Goal: Task Accomplishment & Management: Manage account settings

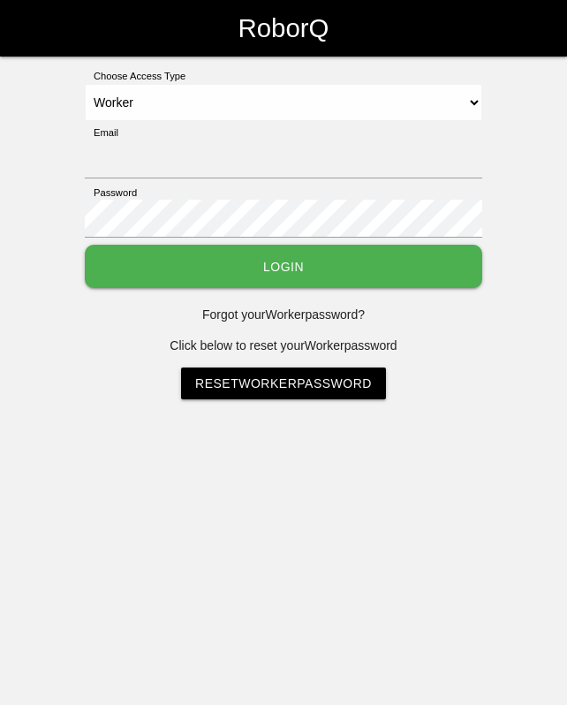
select select "Worker"
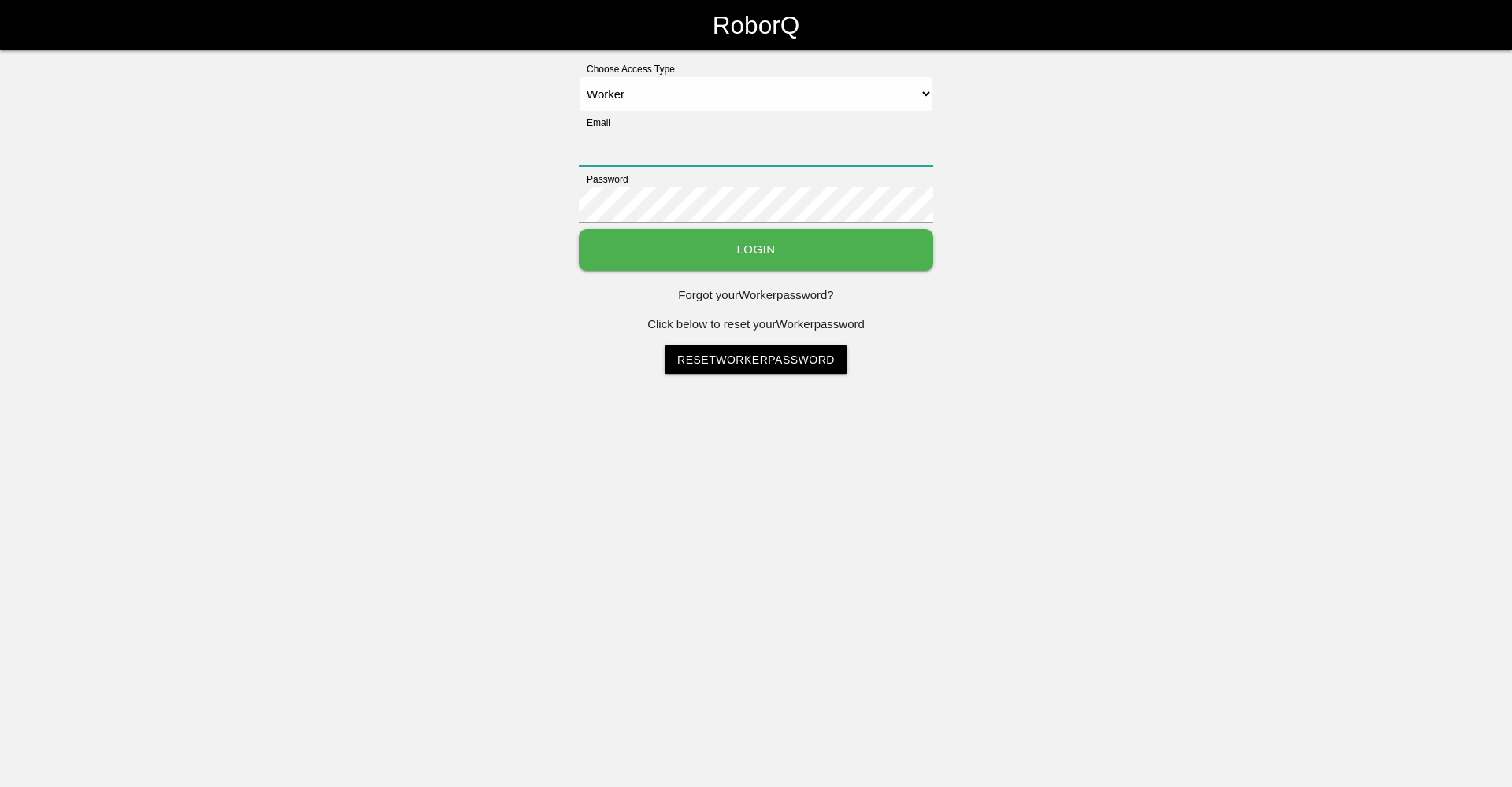
type input "[EMAIL_ADDRESS][DOMAIN_NAME]"
click at [505, 259] on button "Login" at bounding box center [756, 250] width 355 height 42
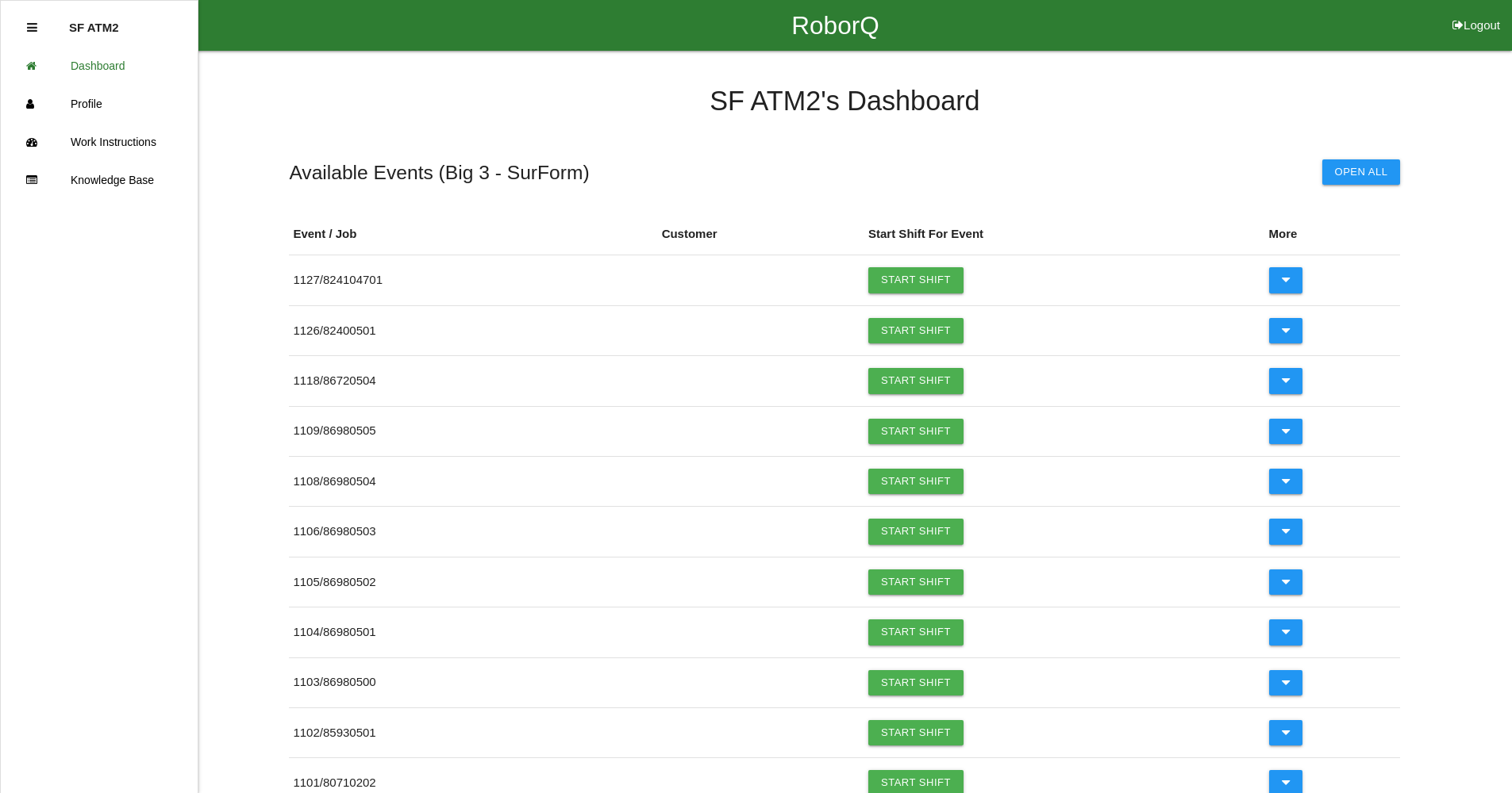
click at [34, 30] on icon at bounding box center [31, 27] width 10 height 12
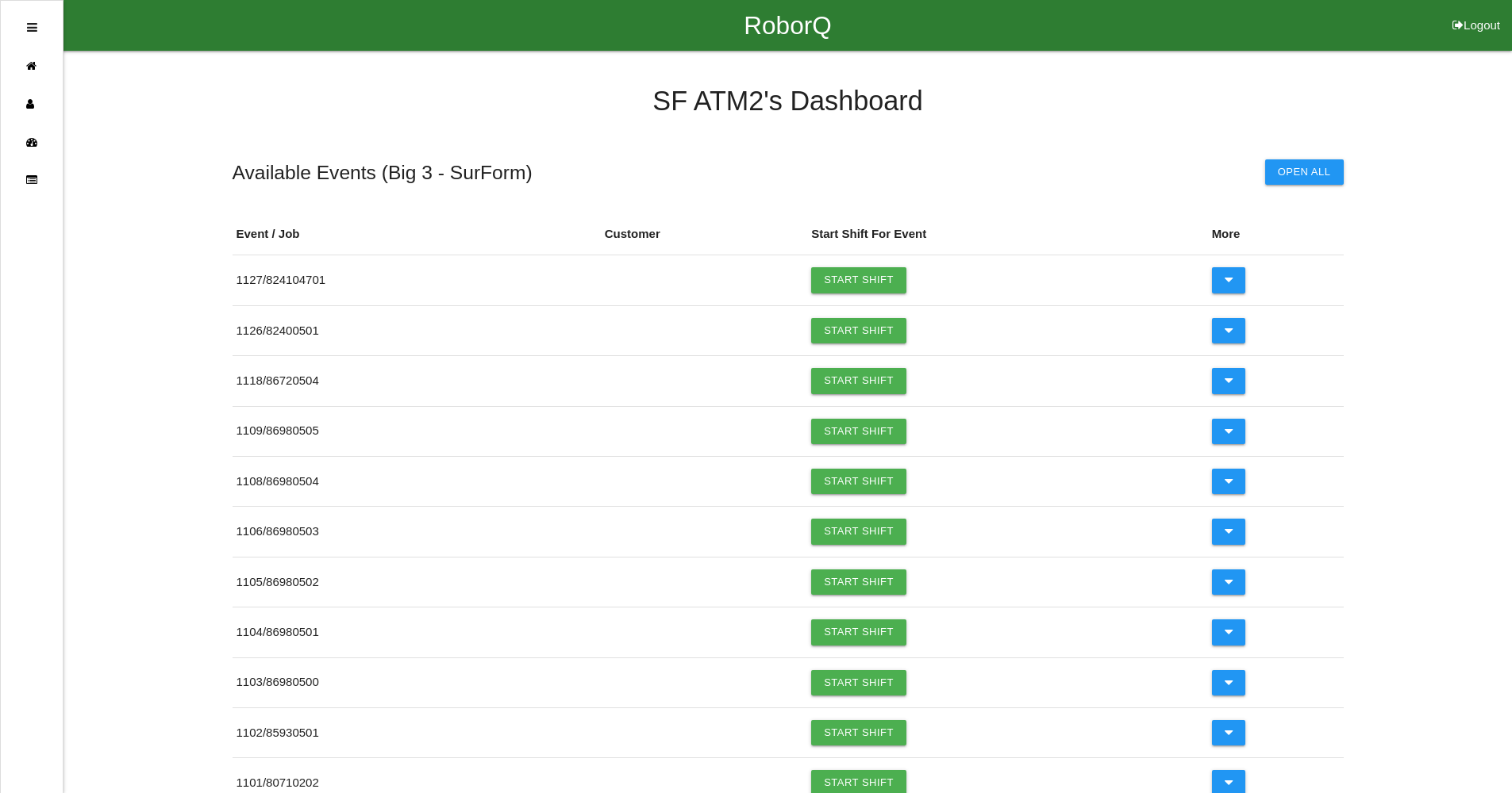
click at [31, 31] on icon at bounding box center [31, 27] width 10 height 12
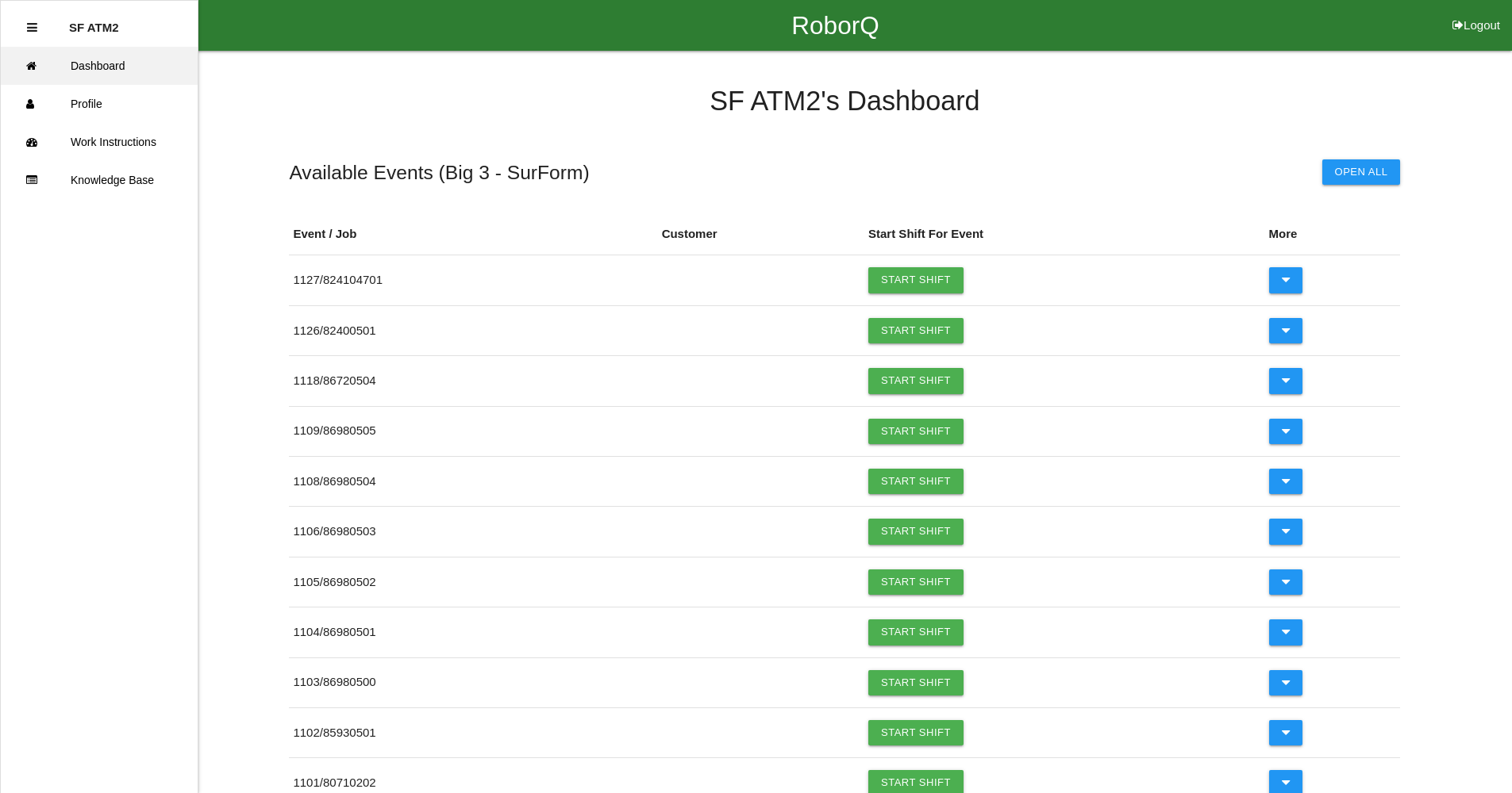
click at [119, 64] on link "Dashboard" at bounding box center [99, 66] width 197 height 38
click at [508, 27] on icon at bounding box center [1458, 25] width 11 height 51
select select "Worker"
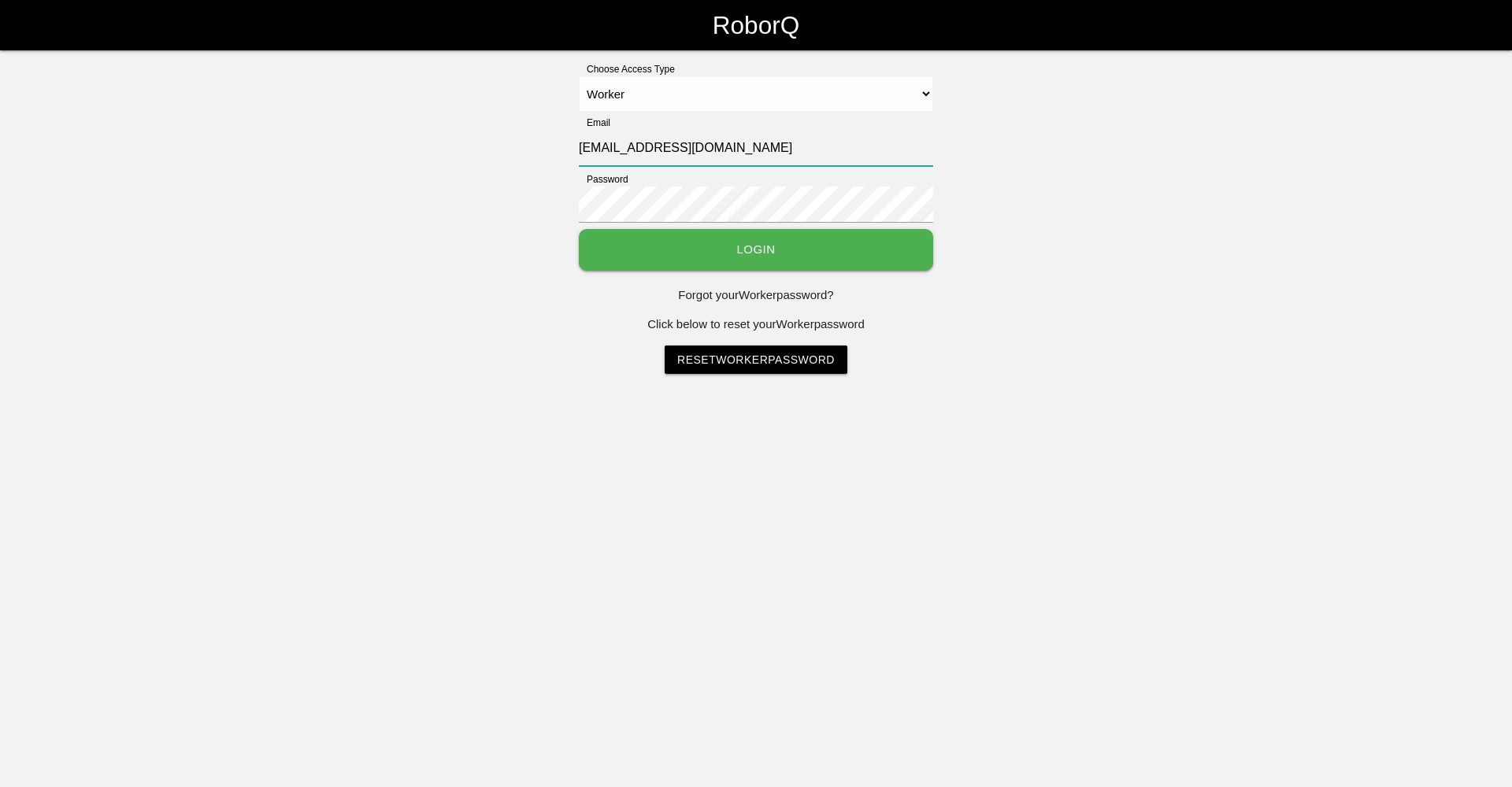
click at [505, 140] on input "[EMAIL_ADDRESS][DOMAIN_NAME]" at bounding box center [756, 148] width 355 height 37
type input "[EMAIL_ADDRESS][DOMAIN_NAME]"
click at [505, 259] on button "Login" at bounding box center [756, 250] width 355 height 42
